Goal: Task Accomplishment & Management: Manage account settings

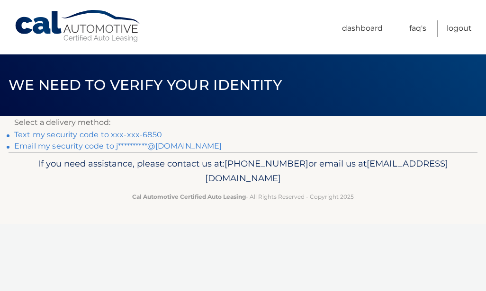
click at [81, 134] on link "Text my security code to xxx-xxx-6850" at bounding box center [88, 134] width 148 height 9
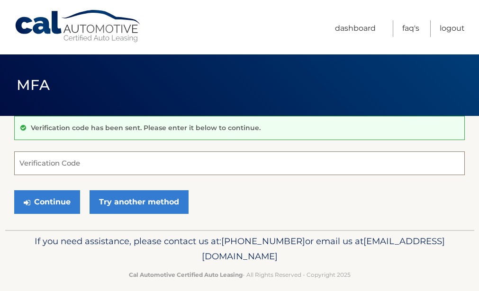
click at [70, 169] on input "Verification Code" at bounding box center [239, 164] width 451 height 24
click at [68, 164] on input "Verification Code" at bounding box center [239, 164] width 451 height 24
click at [37, 164] on input "0290150" at bounding box center [239, 164] width 451 height 24
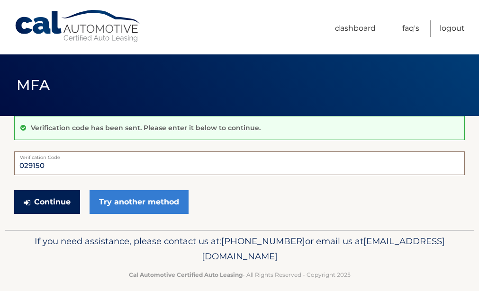
type input "029150"
click at [21, 201] on button "Continue" at bounding box center [47, 202] width 66 height 24
click at [45, 204] on button "Continue" at bounding box center [47, 202] width 66 height 24
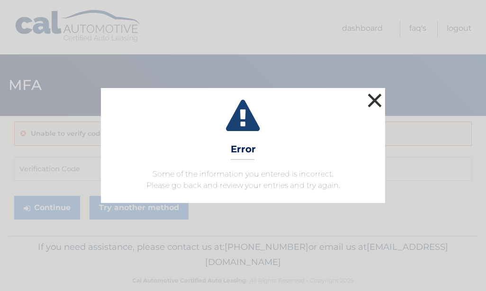
click at [369, 97] on button "×" at bounding box center [374, 100] width 19 height 19
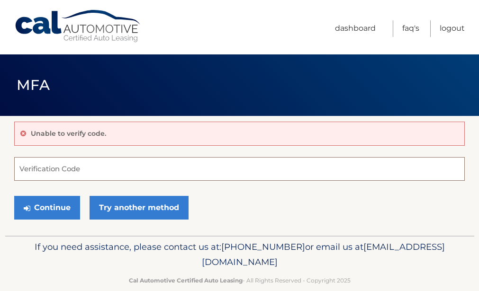
click at [172, 168] on input "Verification Code" at bounding box center [239, 169] width 451 height 24
click at [14, 196] on button "Continue" at bounding box center [47, 208] width 66 height 24
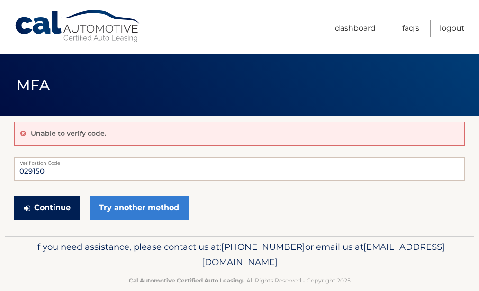
click at [27, 207] on icon "submit" at bounding box center [27, 209] width 7 height 8
click at [56, 202] on button "Continue" at bounding box center [47, 208] width 66 height 24
click at [31, 210] on button "Continue" at bounding box center [47, 208] width 66 height 24
click at [27, 202] on button "Continue" at bounding box center [47, 208] width 66 height 24
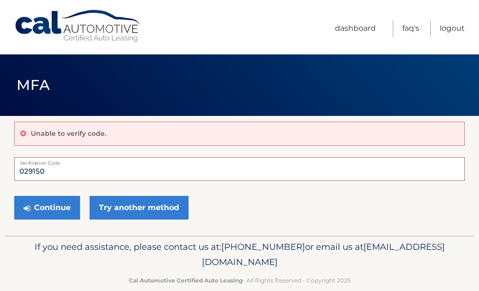
click at [55, 171] on input "029150" at bounding box center [239, 169] width 451 height 24
click at [22, 133] on icon at bounding box center [23, 133] width 6 height 7
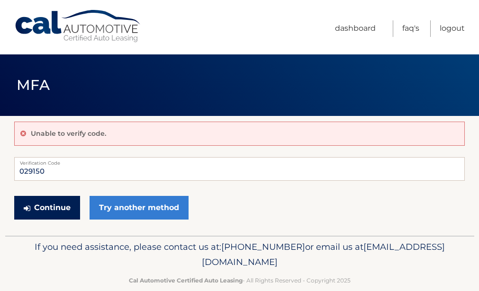
click at [29, 205] on icon "submit" at bounding box center [27, 209] width 7 height 8
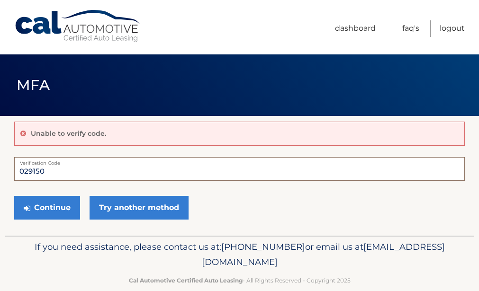
click at [51, 166] on input "029150" at bounding box center [239, 169] width 451 height 24
type input "0"
type input "029150"
click at [14, 196] on button "Continue" at bounding box center [47, 208] width 66 height 24
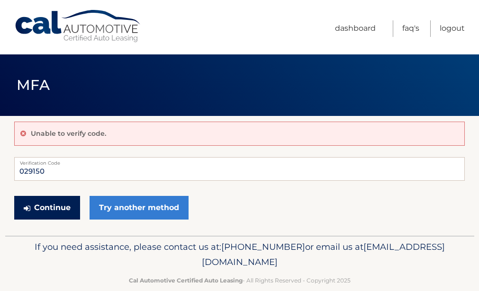
click at [14, 196] on button "Continue" at bounding box center [47, 208] width 66 height 24
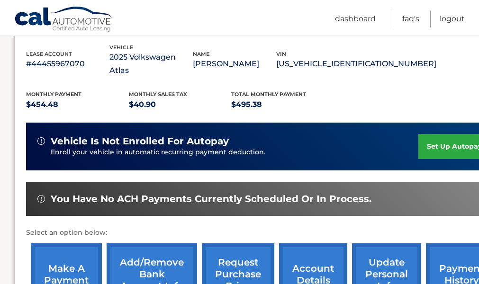
scroll to position [172, 0]
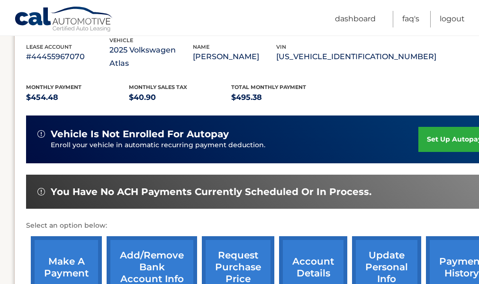
click at [75, 253] on link "make a payment" at bounding box center [66, 267] width 71 height 62
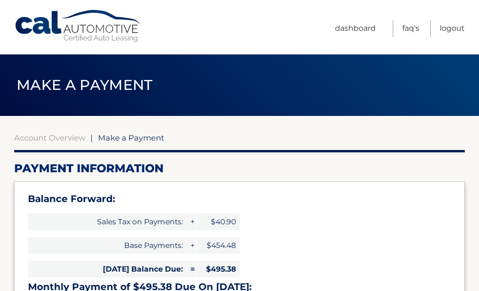
select select "YjgyODQwM2QtYzU3Mi00YTY0LTk5YTEtMzk1ZjkyZGUzMDE3"
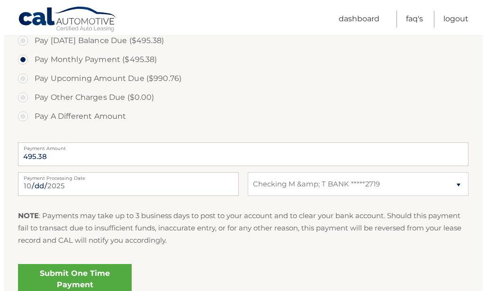
scroll to position [369, 0]
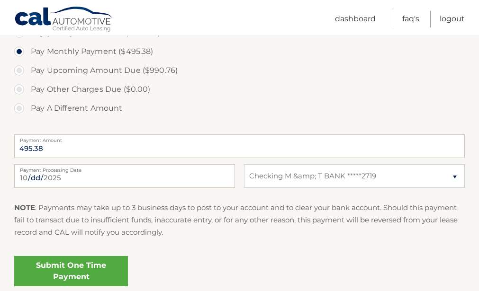
click at [461, 238] on p "NOTE : Payments may take up to 3 business days to post to your account and to c…" at bounding box center [239, 220] width 451 height 37
click at [71, 267] on link "Submit One Time Payment" at bounding box center [71, 271] width 114 height 30
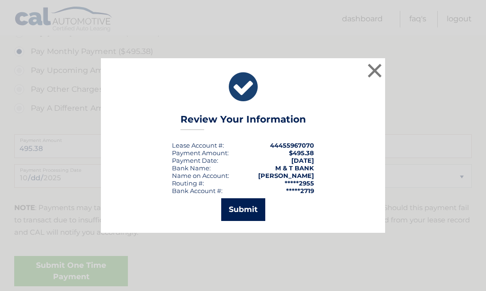
click at [234, 214] on button "Submit" at bounding box center [243, 209] width 44 height 23
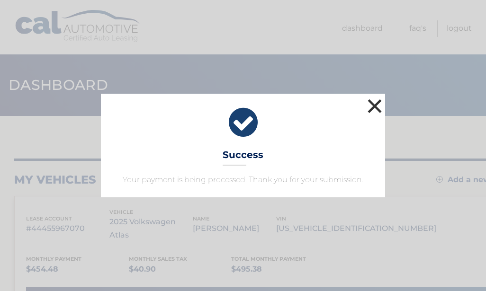
click at [375, 102] on button "×" at bounding box center [374, 106] width 19 height 19
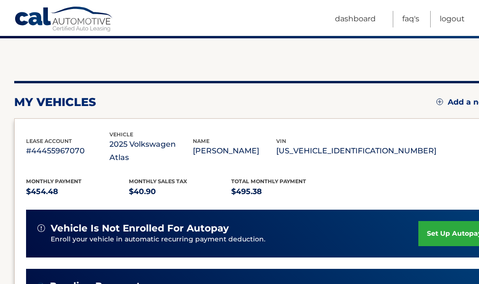
scroll to position [52, 0]
